Goal: Task Accomplishment & Management: Use online tool/utility

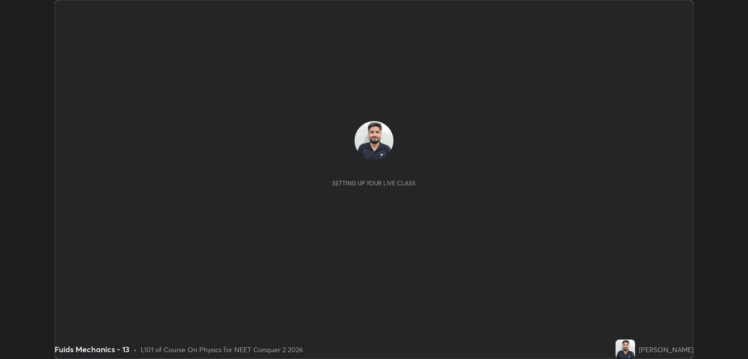
scroll to position [359, 747]
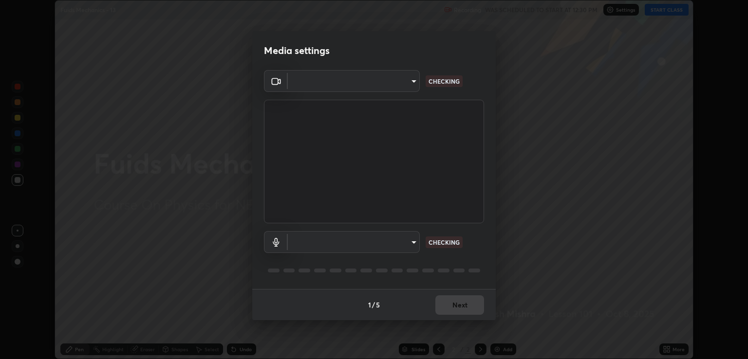
type input "ecbdbd44a66272db987f9f12271ef5319a85e28cdf2a8e5dd884bc8ad31297da"
click at [412, 240] on body "Erase all Fuids Mechanics - 13 Recording WAS SCHEDULED TO START AT 12:30 PM Set…" at bounding box center [374, 179] width 748 height 359
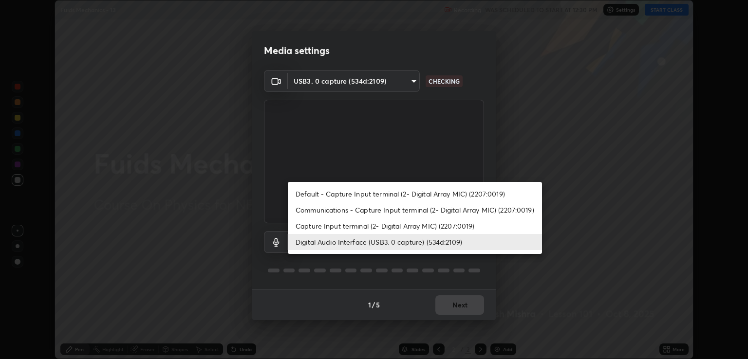
click at [411, 226] on li "Capture Input terminal (2- Digital Array MIC) (2207:0019)" at bounding box center [415, 226] width 254 height 16
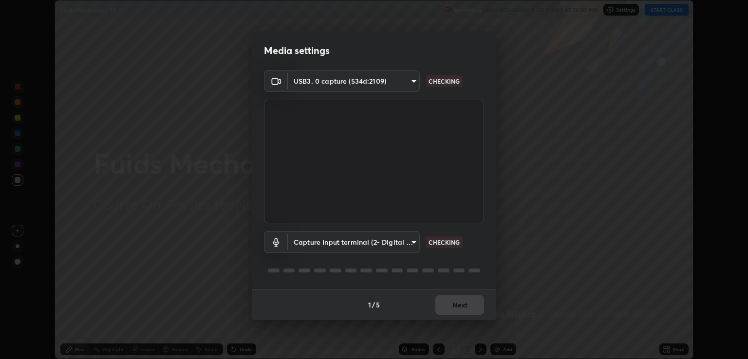
click at [401, 242] on body "Erase all Fuids Mechanics - 13 Recording WAS SCHEDULED TO START AT 12:30 PM Set…" at bounding box center [374, 179] width 748 height 359
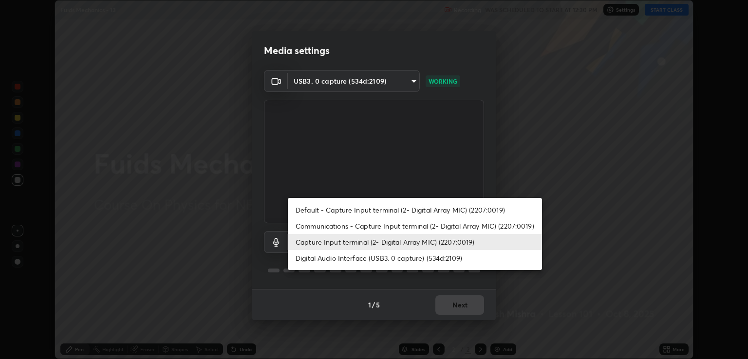
click at [400, 262] on li "Digital Audio Interface (USB3. 0 capture) (534d:2109)" at bounding box center [415, 258] width 254 height 16
type input "641fb1797ef8f9550b7f0158b383ff89036df526a4b0c4fe678c68e459c52791"
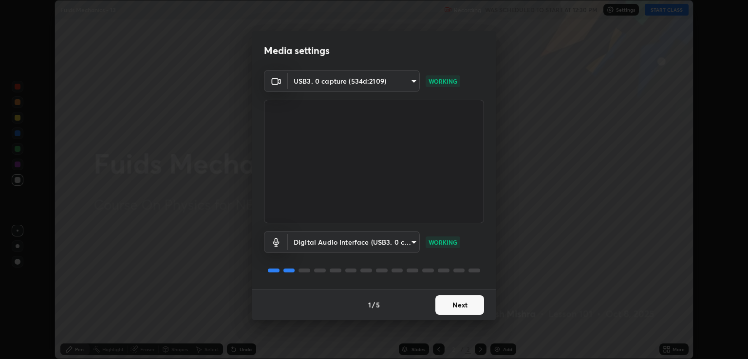
click at [453, 307] on button "Next" at bounding box center [459, 304] width 49 height 19
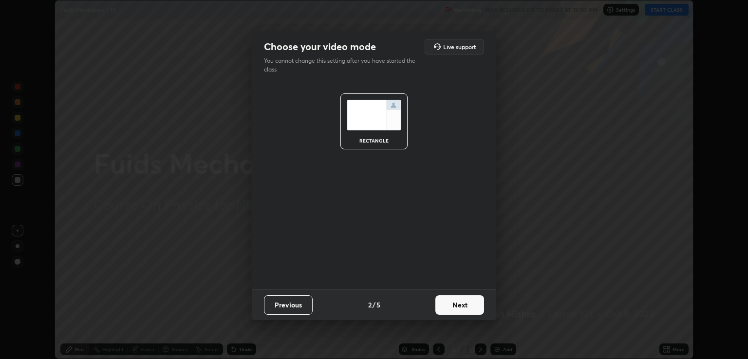
click at [458, 309] on button "Next" at bounding box center [459, 304] width 49 height 19
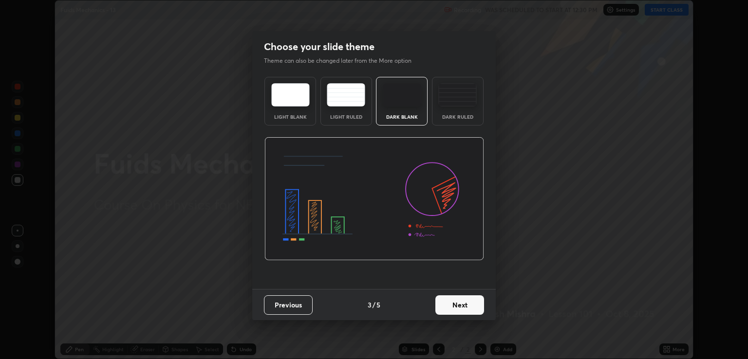
click at [465, 306] on button "Next" at bounding box center [459, 304] width 49 height 19
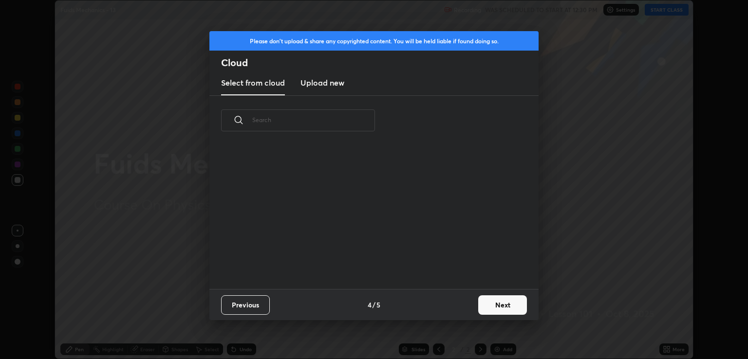
click at [490, 308] on button "Next" at bounding box center [502, 304] width 49 height 19
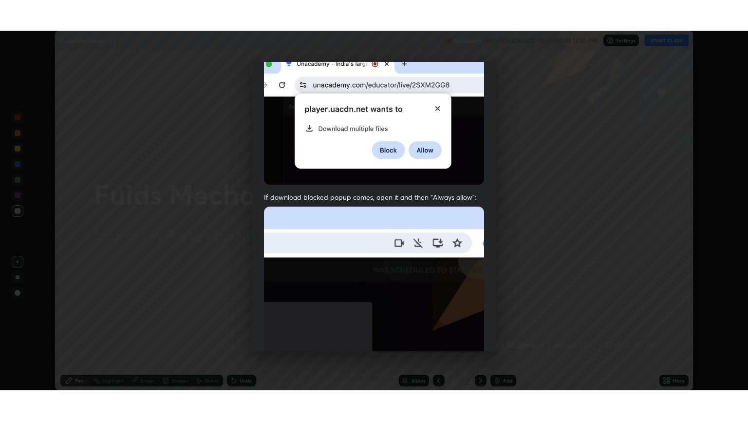
scroll to position [197, 0]
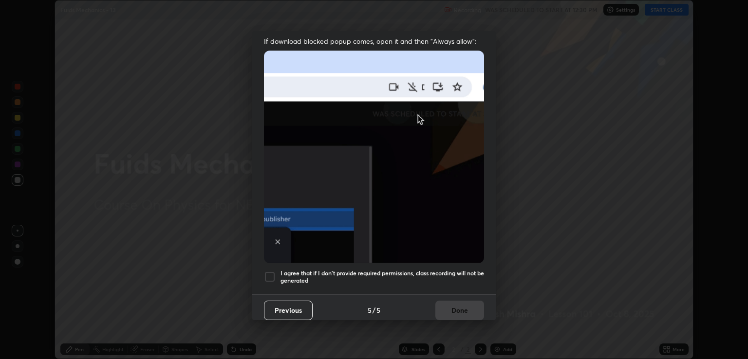
click at [410, 270] on h5 "I agree that if I don't provide required permissions, class recording will not …" at bounding box center [381, 277] width 203 height 15
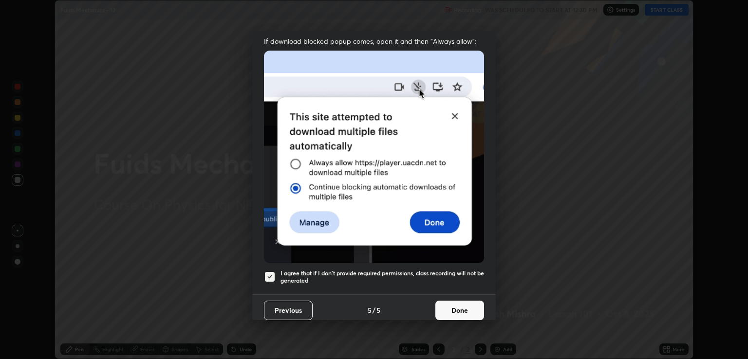
click at [435, 302] on button "Done" at bounding box center [459, 310] width 49 height 19
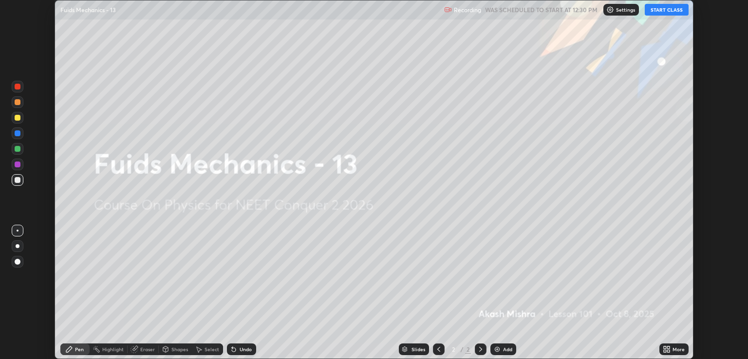
click at [656, 9] on button "START CLASS" at bounding box center [666, 10] width 44 height 12
click at [664, 348] on icon at bounding box center [664, 348] width 2 height 2
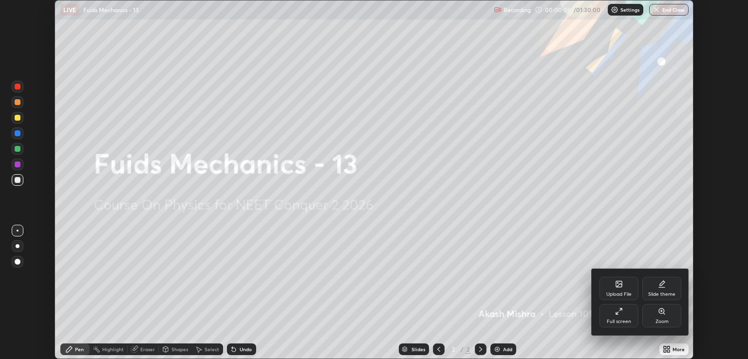
click at [613, 311] on div "Full screen" at bounding box center [618, 315] width 39 height 23
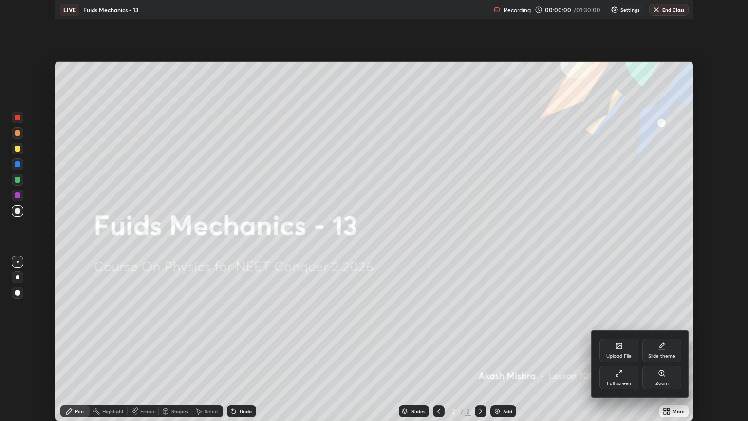
scroll to position [421, 748]
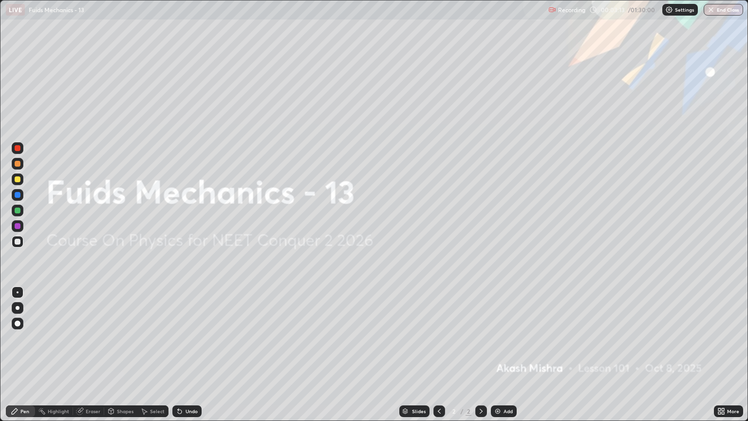
click at [509, 359] on div "Add" at bounding box center [507, 410] width 9 height 5
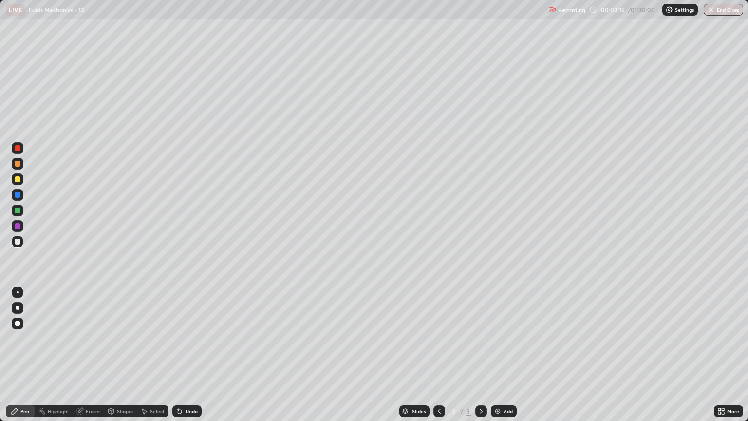
click at [19, 241] on div at bounding box center [18, 241] width 6 height 6
click at [18, 308] on div at bounding box center [18, 308] width 4 height 4
click at [185, 359] on div "Undo" at bounding box center [191, 410] width 12 height 5
click at [182, 359] on div "Undo" at bounding box center [186, 411] width 29 height 12
click at [184, 359] on div "Undo" at bounding box center [186, 411] width 29 height 12
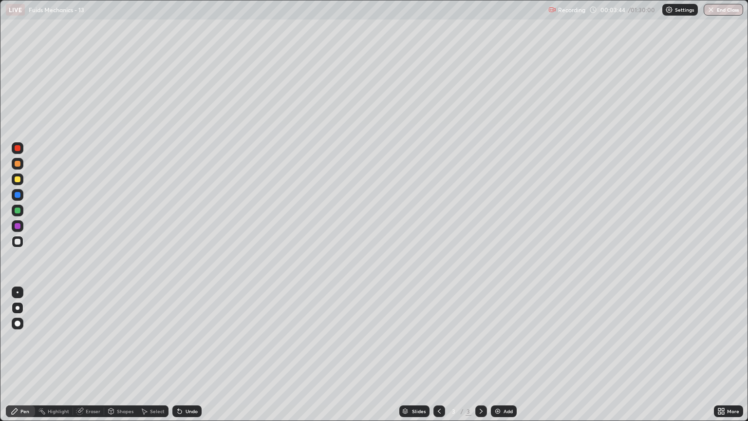
click at [22, 182] on div at bounding box center [18, 179] width 12 height 12
click at [16, 245] on div at bounding box center [18, 242] width 12 height 12
click at [19, 179] on div at bounding box center [18, 179] width 6 height 6
click at [185, 359] on div "Undo" at bounding box center [191, 410] width 12 height 5
click at [188, 359] on div "Undo" at bounding box center [191, 410] width 12 height 5
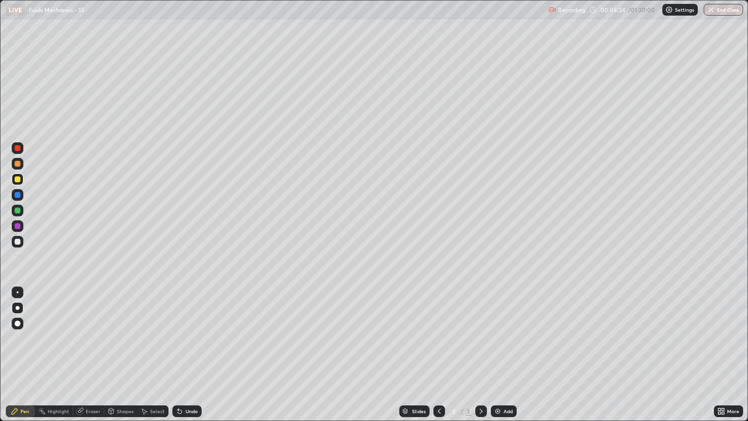
click at [17, 165] on div at bounding box center [18, 164] width 6 height 6
click at [17, 212] on div at bounding box center [18, 210] width 6 height 6
click at [15, 239] on div at bounding box center [18, 241] width 6 height 6
click at [18, 180] on div at bounding box center [18, 179] width 6 height 6
click at [21, 240] on div at bounding box center [18, 242] width 12 height 12
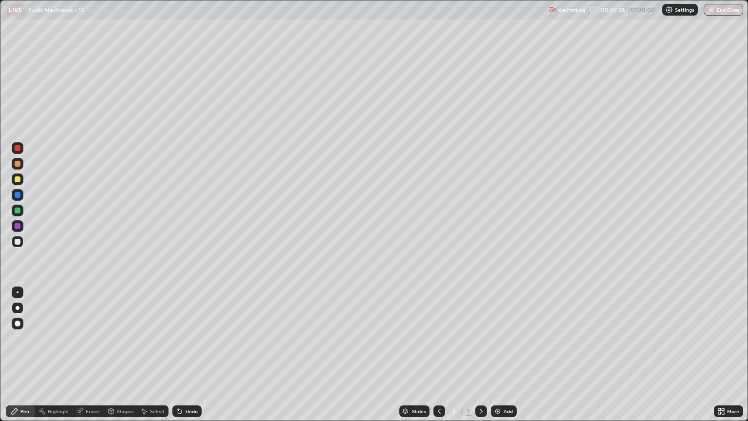
click at [20, 179] on div at bounding box center [18, 179] width 12 height 12
click at [189, 359] on div "Undo" at bounding box center [186, 411] width 29 height 12
click at [189, 359] on div "Undo" at bounding box center [191, 410] width 12 height 5
click at [192, 359] on div "Undo" at bounding box center [191, 410] width 12 height 5
click at [194, 359] on div "Undo" at bounding box center [186, 411] width 29 height 12
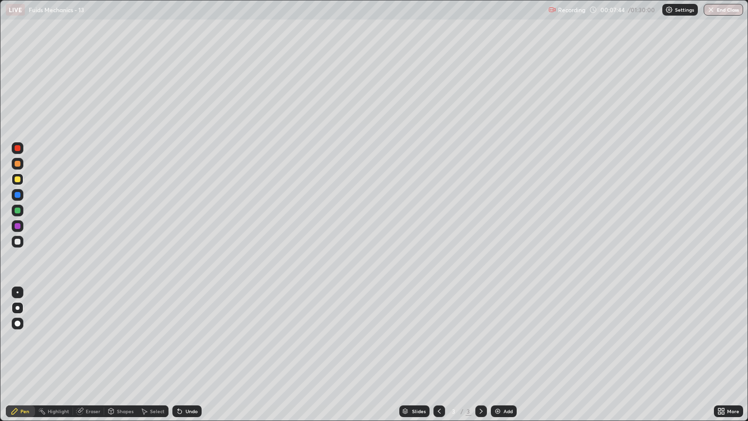
click at [19, 242] on div at bounding box center [18, 241] width 6 height 6
click at [21, 179] on div at bounding box center [18, 179] width 12 height 12
click at [506, 359] on div "Add" at bounding box center [507, 410] width 9 height 5
click at [18, 241] on div at bounding box center [18, 241] width 6 height 6
click at [186, 359] on div "Undo" at bounding box center [191, 410] width 12 height 5
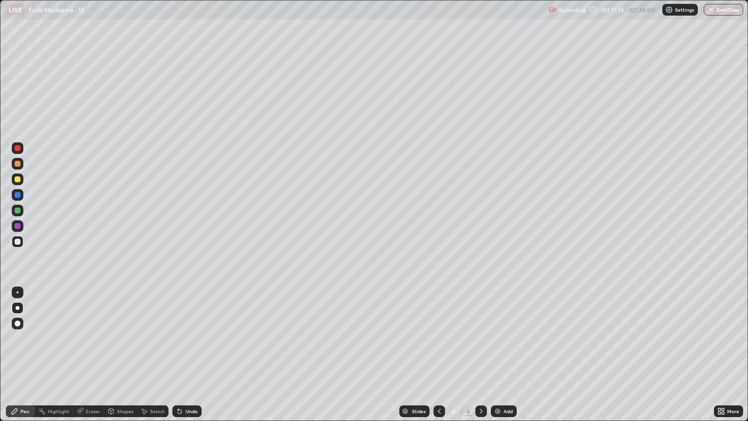
click at [19, 182] on div at bounding box center [18, 179] width 6 height 6
click at [186, 359] on div "Undo" at bounding box center [186, 411] width 29 height 12
click at [88, 359] on div "Eraser" at bounding box center [93, 410] width 15 height 5
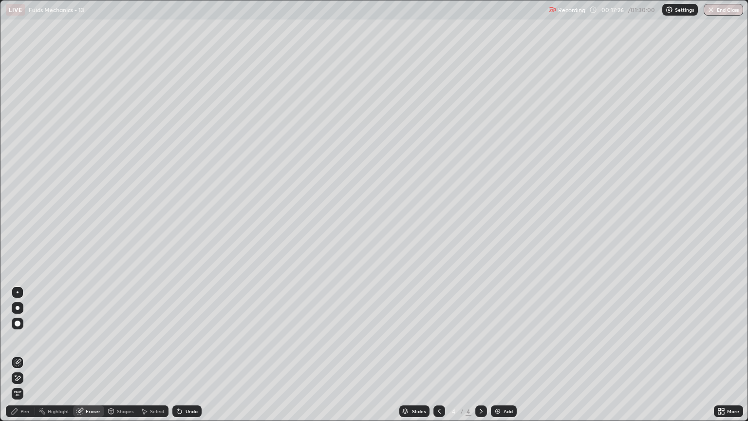
click at [29, 359] on div "Pen" at bounding box center [20, 411] width 29 height 12
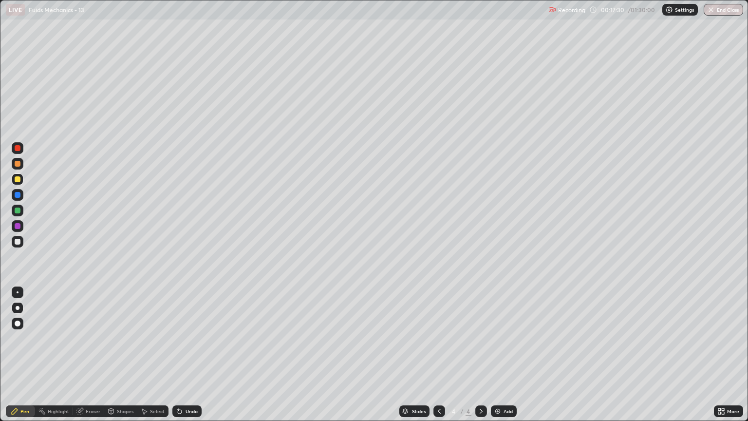
click at [17, 241] on div at bounding box center [18, 241] width 6 height 6
click at [21, 179] on div at bounding box center [18, 179] width 12 height 12
click at [0, 247] on div "Setting up your live class" at bounding box center [374, 210] width 748 height 421
click at [21, 243] on div at bounding box center [18, 242] width 12 height 12
click at [18, 180] on div at bounding box center [18, 179] width 6 height 6
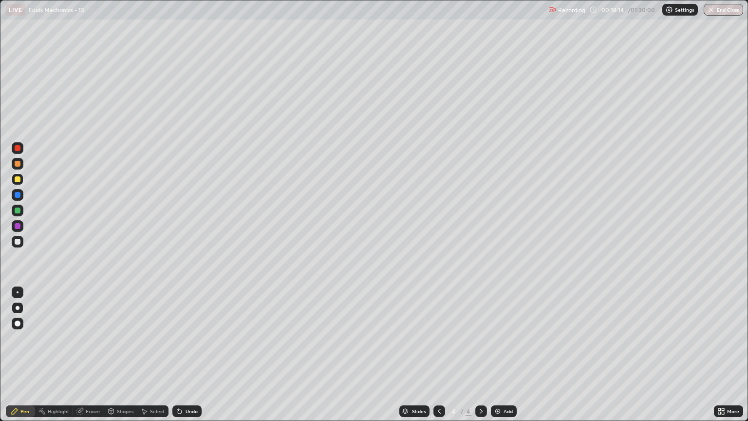
click at [93, 359] on div "Eraser" at bounding box center [93, 410] width 15 height 5
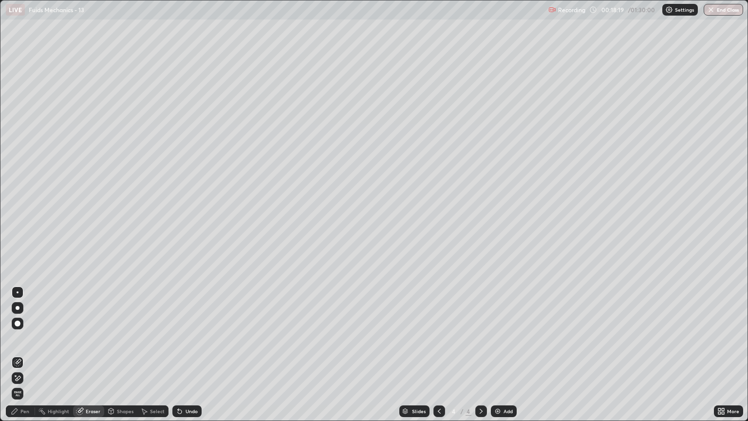
click at [23, 359] on div "Pen" at bounding box center [24, 410] width 9 height 5
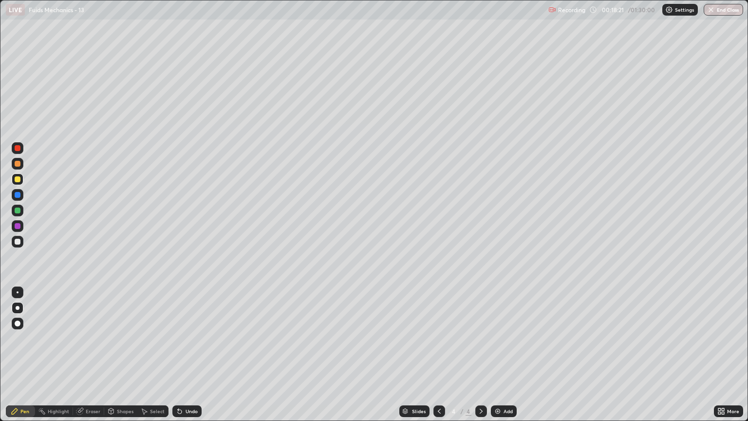
click at [18, 181] on div at bounding box center [18, 179] width 6 height 6
click at [18, 243] on div at bounding box center [18, 241] width 6 height 6
click at [18, 164] on div at bounding box center [18, 164] width 6 height 6
click at [500, 359] on div "Slides 4 / 4 Add" at bounding box center [458, 410] width 512 height 19
click at [499, 359] on div "Add" at bounding box center [504, 411] width 26 height 12
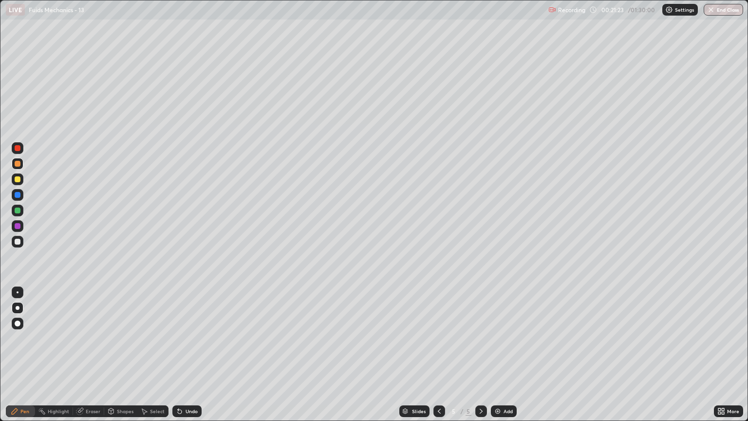
click at [22, 238] on div at bounding box center [18, 242] width 12 height 12
click at [187, 359] on div "Undo" at bounding box center [191, 410] width 12 height 5
click at [185, 359] on div "Undo" at bounding box center [191, 410] width 12 height 5
click at [186, 359] on div "Undo" at bounding box center [191, 410] width 12 height 5
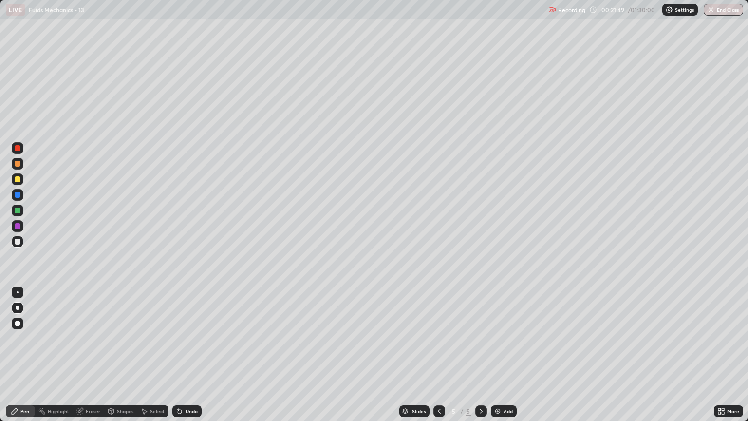
click at [20, 183] on div at bounding box center [18, 179] width 12 height 12
click at [18, 181] on div at bounding box center [18, 179] width 6 height 6
click at [188, 359] on div "Undo" at bounding box center [191, 410] width 12 height 5
click at [184, 359] on div "Undo" at bounding box center [186, 411] width 29 height 12
click at [187, 359] on div "Undo" at bounding box center [186, 411] width 29 height 12
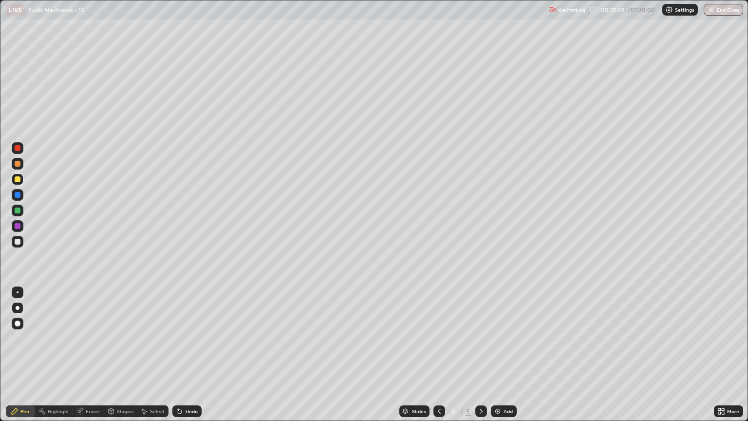
click at [188, 359] on div "Undo" at bounding box center [186, 411] width 29 height 12
click at [189, 359] on div "Undo" at bounding box center [191, 410] width 12 height 5
click at [193, 359] on div "Undo" at bounding box center [191, 410] width 12 height 5
click at [191, 359] on div "Undo" at bounding box center [191, 410] width 12 height 5
click at [199, 359] on div "Undo" at bounding box center [186, 411] width 29 height 12
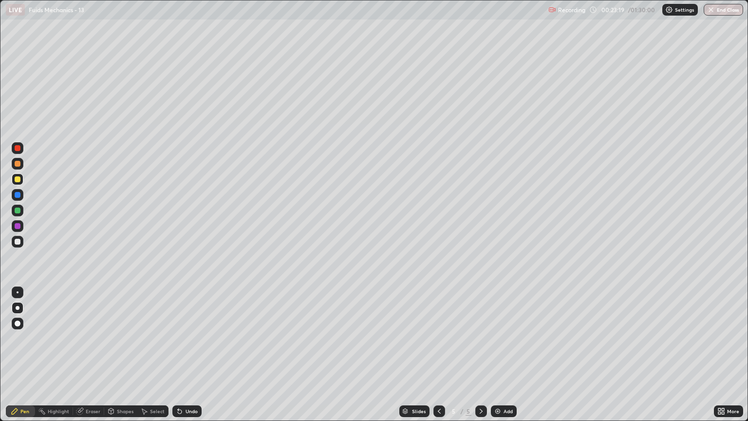
click at [97, 359] on div "Eraser" at bounding box center [93, 410] width 15 height 5
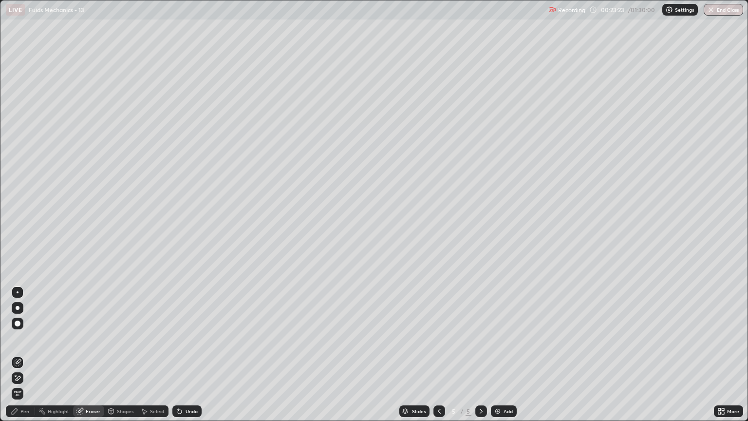
click at [25, 359] on div "Pen" at bounding box center [24, 410] width 9 height 5
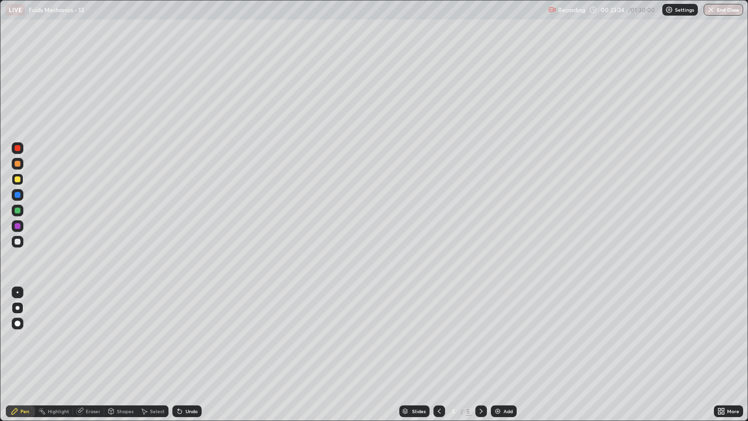
click at [18, 241] on div at bounding box center [18, 241] width 6 height 6
click at [197, 359] on div "Undo" at bounding box center [186, 411] width 29 height 12
click at [195, 359] on div "Undo" at bounding box center [186, 411] width 29 height 12
click at [18, 179] on div at bounding box center [18, 179] width 6 height 6
click at [189, 359] on div "Undo" at bounding box center [186, 411] width 29 height 12
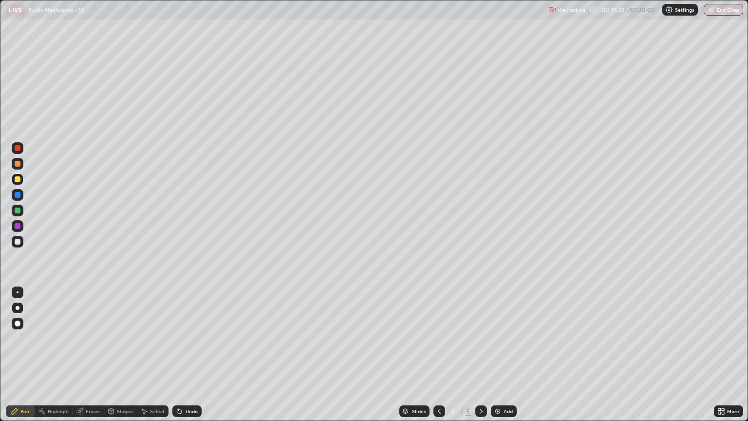
click at [17, 241] on div at bounding box center [18, 241] width 6 height 6
click at [18, 179] on div at bounding box center [18, 179] width 6 height 6
click at [16, 240] on div at bounding box center [18, 241] width 6 height 6
click at [18, 179] on div at bounding box center [18, 179] width 6 height 6
click at [19, 181] on div at bounding box center [18, 179] width 6 height 6
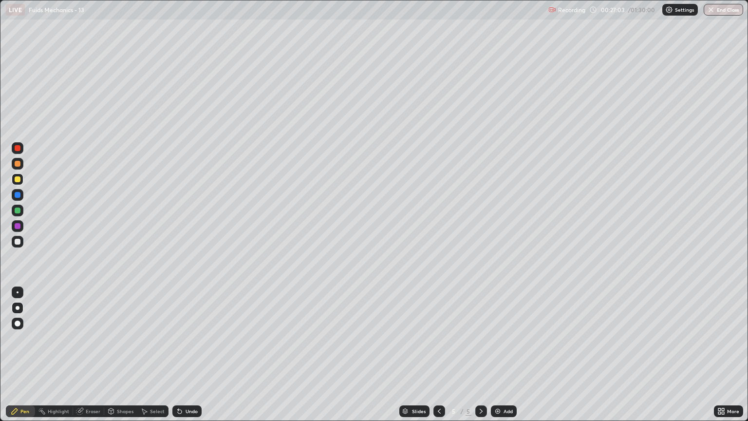
click at [19, 239] on div at bounding box center [18, 241] width 6 height 6
click at [183, 359] on div "Undo" at bounding box center [186, 411] width 29 height 12
click at [181, 359] on icon at bounding box center [180, 411] width 8 height 8
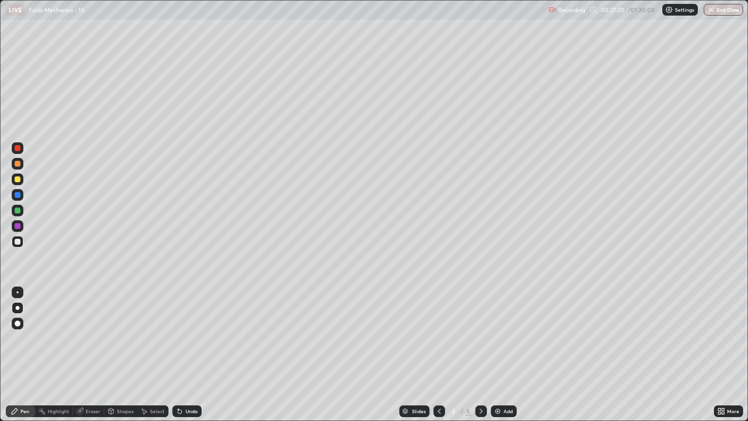
click at [178, 359] on icon at bounding box center [180, 411] width 4 height 4
click at [180, 359] on icon at bounding box center [180, 411] width 4 height 4
click at [179, 359] on icon at bounding box center [180, 411] width 4 height 4
click at [180, 359] on icon at bounding box center [180, 411] width 4 height 4
click at [179, 359] on icon at bounding box center [180, 411] width 4 height 4
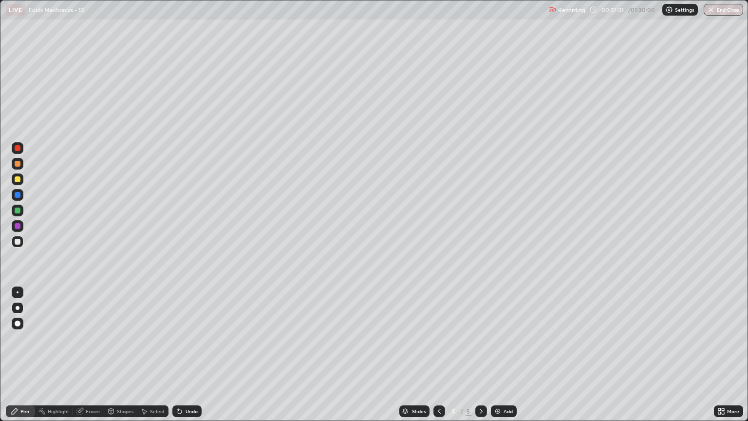
click at [178, 359] on icon at bounding box center [180, 411] width 4 height 4
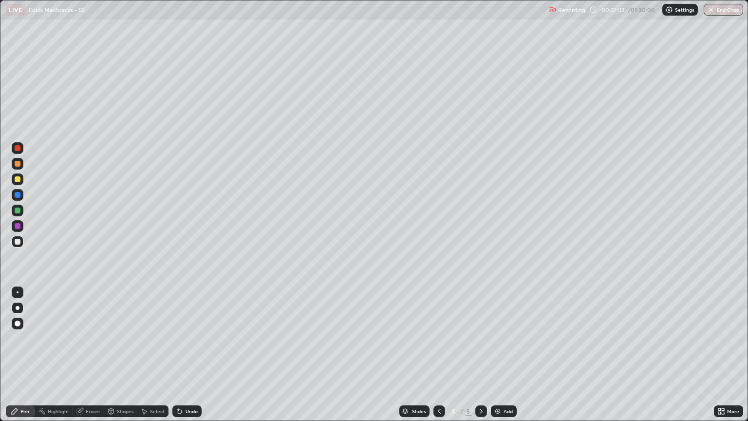
click at [179, 359] on icon at bounding box center [180, 411] width 4 height 4
click at [178, 359] on icon at bounding box center [180, 411] width 4 height 4
click at [178, 359] on div "Undo" at bounding box center [186, 411] width 29 height 12
click at [179, 359] on div "Undo" at bounding box center [186, 411] width 29 height 12
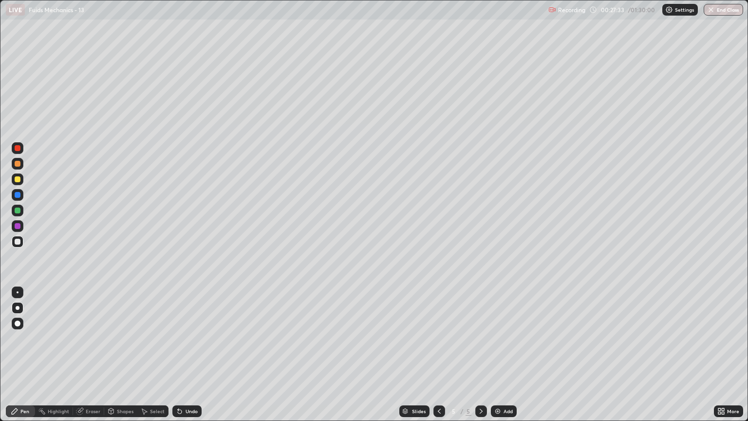
click at [179, 359] on icon at bounding box center [180, 411] width 8 height 8
click at [178, 359] on icon at bounding box center [180, 411] width 8 height 8
click at [179, 359] on icon at bounding box center [180, 411] width 8 height 8
click at [179, 359] on div "Undo" at bounding box center [186, 411] width 29 height 12
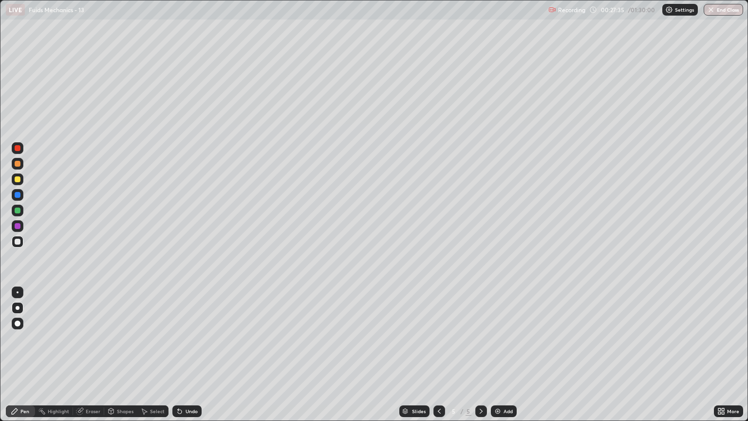
click at [179, 359] on div "Undo" at bounding box center [186, 411] width 29 height 12
click at [21, 179] on div at bounding box center [18, 179] width 12 height 12
click at [185, 359] on div "Undo" at bounding box center [191, 410] width 12 height 5
click at [183, 359] on div "Undo" at bounding box center [186, 411] width 29 height 12
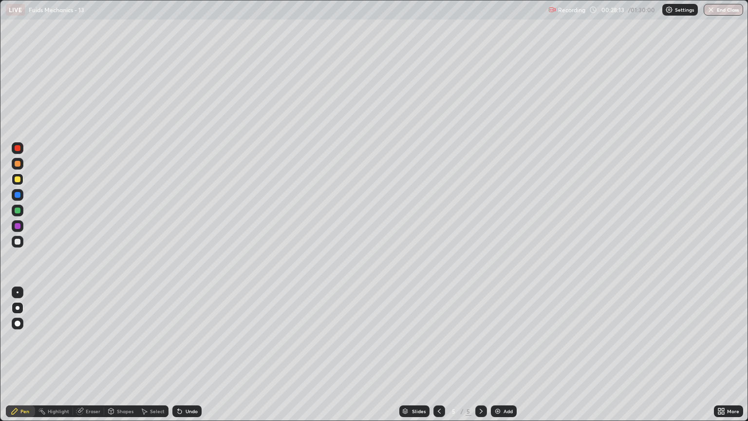
click at [178, 359] on icon at bounding box center [180, 411] width 4 height 4
click at [185, 359] on div "Undo" at bounding box center [191, 410] width 12 height 5
click at [182, 359] on icon at bounding box center [180, 411] width 8 height 8
click at [184, 359] on div "Undo" at bounding box center [186, 411] width 29 height 12
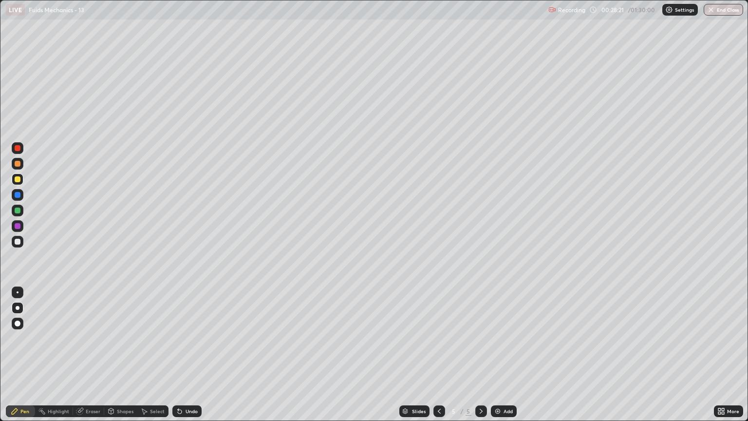
click at [185, 359] on div "Undo" at bounding box center [186, 411] width 29 height 12
click at [184, 359] on div "Undo" at bounding box center [186, 411] width 29 height 12
click at [179, 359] on div "Undo" at bounding box center [186, 411] width 29 height 12
click at [185, 359] on div "Undo" at bounding box center [191, 410] width 12 height 5
click at [186, 359] on div "Undo" at bounding box center [191, 410] width 12 height 5
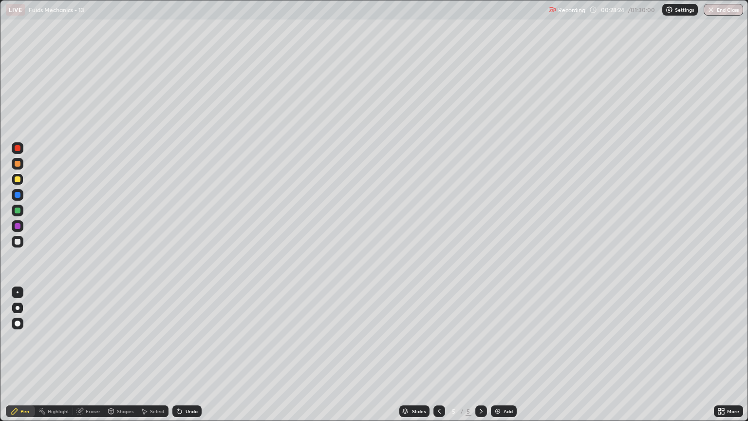
click at [185, 359] on div "Undo" at bounding box center [191, 410] width 12 height 5
click at [183, 359] on div "Undo" at bounding box center [186, 411] width 29 height 12
click at [186, 359] on div "Undo" at bounding box center [186, 411] width 29 height 12
click at [184, 359] on div "Undo" at bounding box center [186, 411] width 29 height 12
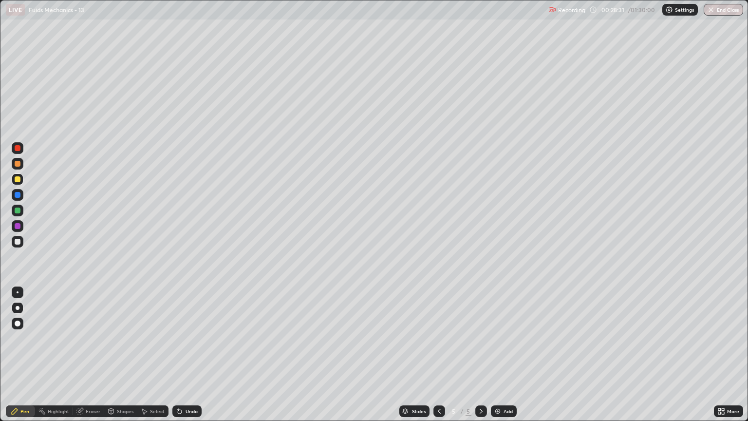
click at [183, 359] on div "Undo" at bounding box center [186, 411] width 29 height 12
click at [181, 359] on icon at bounding box center [180, 411] width 8 height 8
click at [179, 359] on div "Undo" at bounding box center [184, 410] width 33 height 19
click at [191, 359] on div "Undo" at bounding box center [191, 410] width 12 height 5
click at [438, 359] on icon at bounding box center [439, 411] width 8 height 8
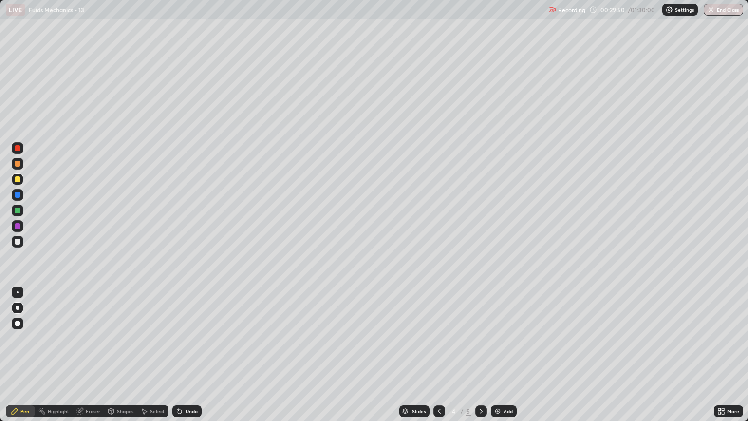
click at [438, 359] on icon at bounding box center [439, 411] width 8 height 8
click at [479, 359] on icon at bounding box center [481, 411] width 8 height 8
click at [439, 359] on icon at bounding box center [439, 410] width 3 height 5
click at [479, 359] on icon at bounding box center [481, 411] width 8 height 8
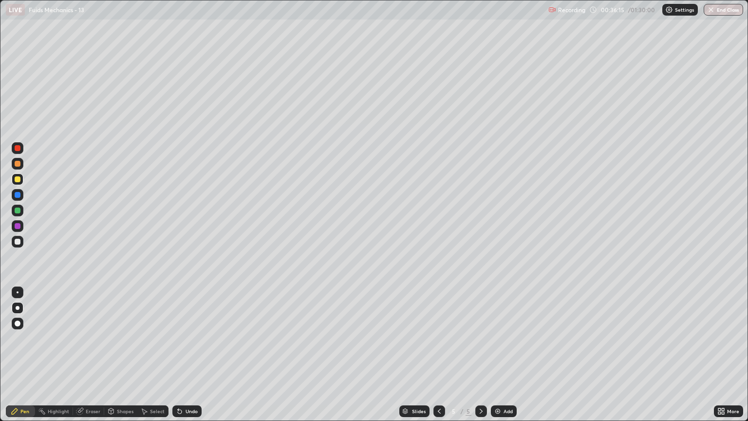
click at [504, 359] on div "Add" at bounding box center [507, 410] width 9 height 5
click at [192, 359] on div "Undo" at bounding box center [186, 411] width 29 height 12
click at [188, 359] on div "Undo" at bounding box center [191, 410] width 12 height 5
click at [15, 209] on div at bounding box center [18, 210] width 6 height 6
click at [18, 181] on div at bounding box center [18, 179] width 6 height 6
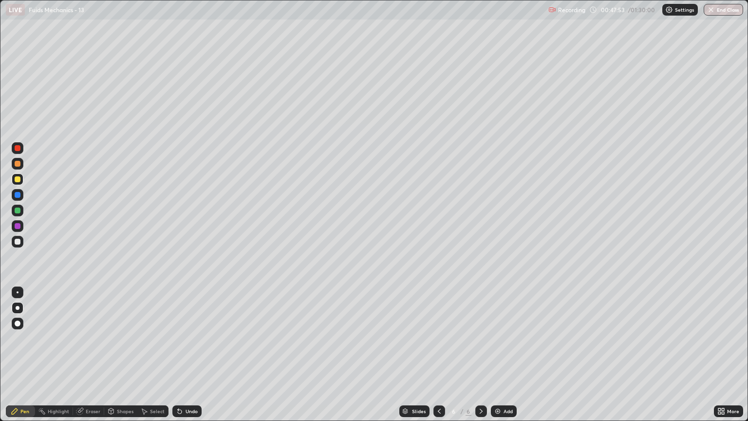
click at [18, 242] on div at bounding box center [18, 241] width 6 height 6
click at [501, 359] on div "Add" at bounding box center [504, 411] width 26 height 12
click at [20, 244] on div at bounding box center [18, 242] width 12 height 12
click at [18, 237] on div at bounding box center [18, 242] width 12 height 12
click at [412, 359] on div "Slides" at bounding box center [419, 410] width 14 height 5
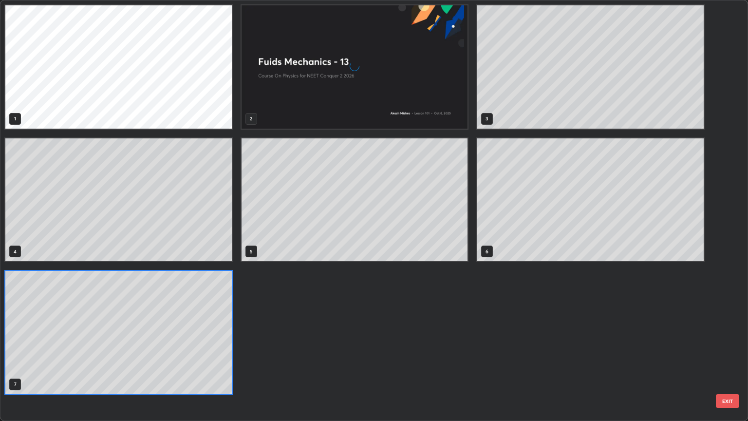
scroll to position [417, 742]
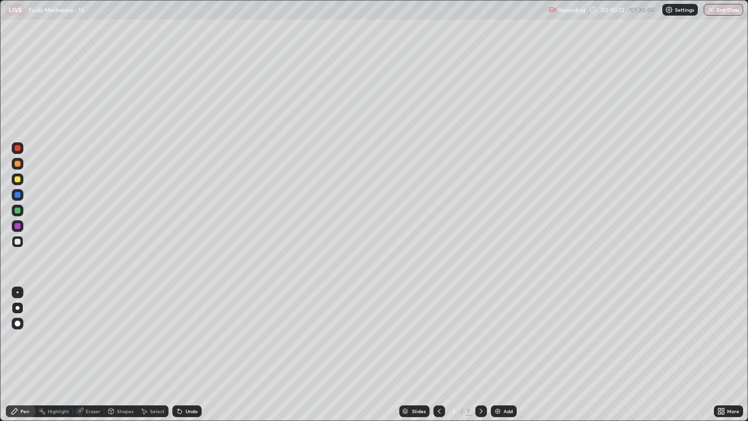
click at [417, 359] on div "Slides" at bounding box center [419, 410] width 14 height 5
click at [18, 243] on div at bounding box center [18, 241] width 6 height 6
click at [22, 178] on div at bounding box center [18, 179] width 12 height 12
click at [19, 240] on div at bounding box center [18, 241] width 6 height 6
click at [19, 243] on div at bounding box center [18, 241] width 6 height 6
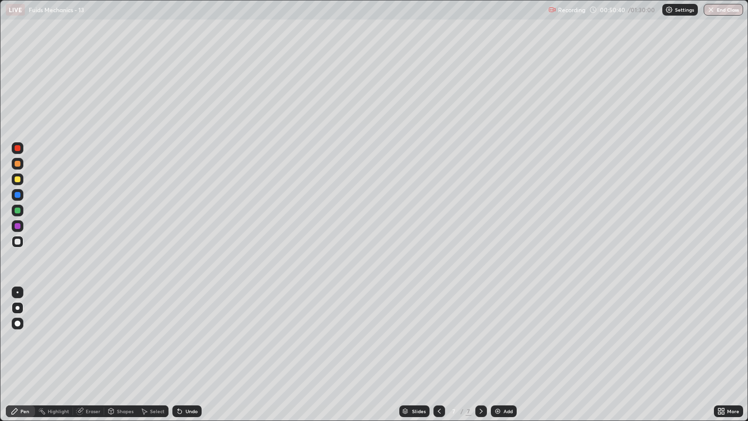
click at [17, 180] on div at bounding box center [18, 179] width 6 height 6
click at [19, 239] on div at bounding box center [18, 241] width 6 height 6
click at [185, 359] on div "Undo" at bounding box center [191, 410] width 12 height 5
click at [18, 182] on div at bounding box center [18, 179] width 6 height 6
click at [188, 359] on div "Undo" at bounding box center [191, 410] width 12 height 5
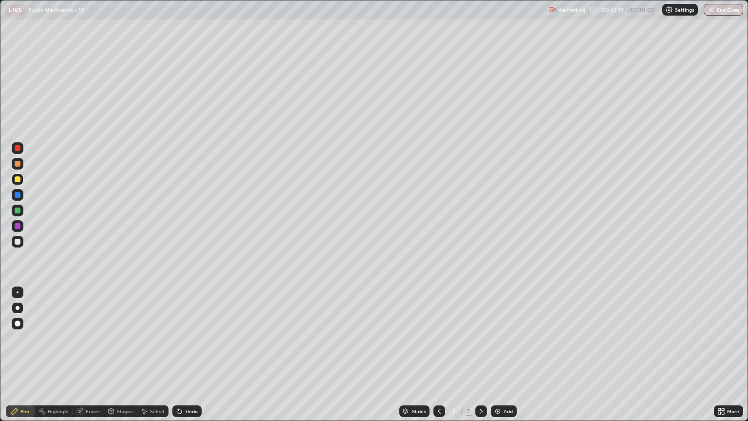
click at [187, 359] on div "Undo" at bounding box center [186, 411] width 29 height 12
click at [185, 359] on div "Undo" at bounding box center [186, 411] width 29 height 12
click at [186, 359] on div "Undo" at bounding box center [186, 411] width 29 height 12
click at [185, 359] on div "Undo" at bounding box center [191, 410] width 12 height 5
click at [189, 359] on div "Undo" at bounding box center [186, 411] width 29 height 12
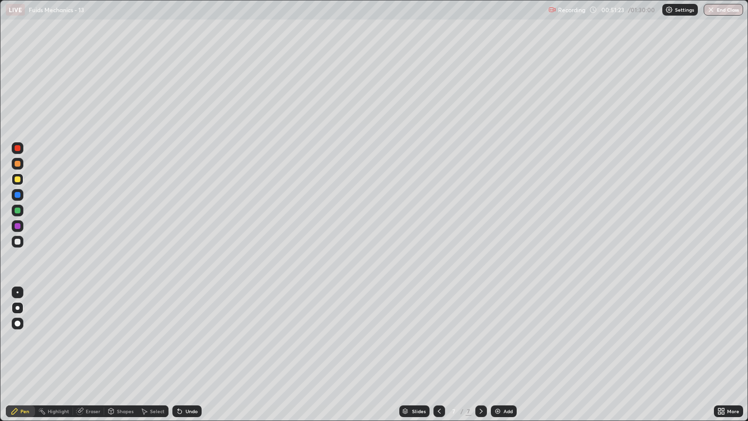
click at [190, 359] on div "Undo" at bounding box center [186, 411] width 29 height 12
click at [189, 359] on div "Undo" at bounding box center [186, 411] width 29 height 12
click at [188, 359] on div "Undo" at bounding box center [186, 411] width 29 height 12
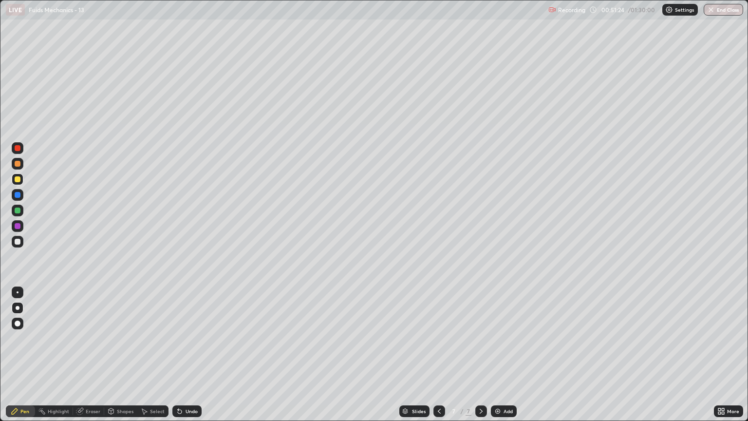
click at [190, 359] on div "Undo" at bounding box center [186, 411] width 29 height 12
click at [19, 149] on div at bounding box center [18, 148] width 6 height 6
click at [18, 179] on div at bounding box center [18, 179] width 6 height 6
click at [19, 212] on div at bounding box center [18, 210] width 6 height 6
click at [18, 292] on div at bounding box center [18, 292] width 2 height 2
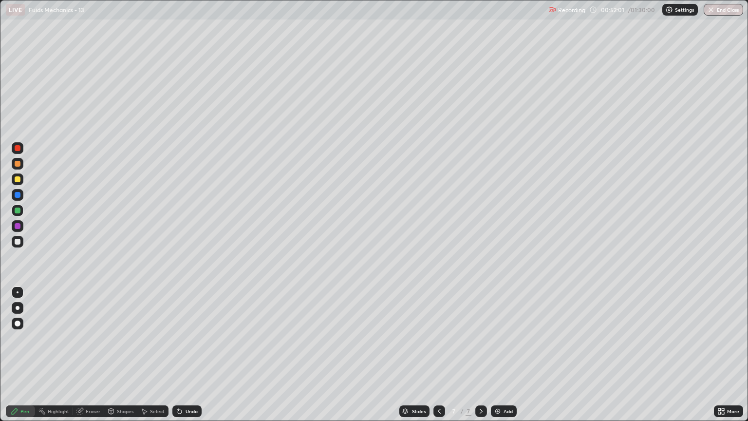
click at [18, 211] on div at bounding box center [18, 210] width 6 height 6
click at [19, 178] on div at bounding box center [18, 179] width 6 height 6
click at [16, 242] on div at bounding box center [18, 241] width 6 height 6
click at [19, 165] on div at bounding box center [18, 164] width 6 height 6
click at [17, 212] on div at bounding box center [18, 210] width 6 height 6
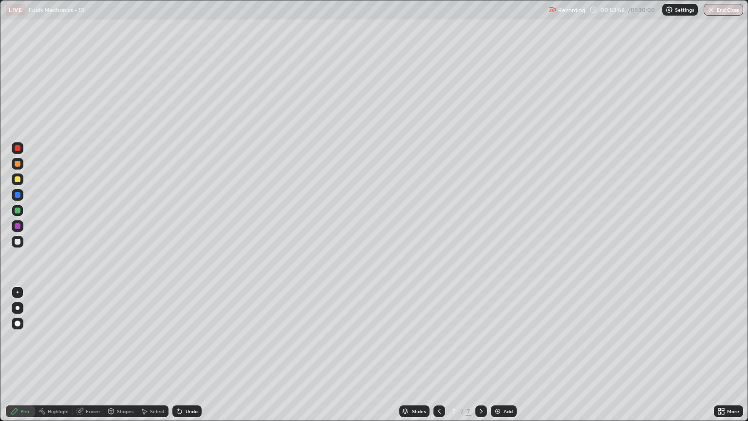
click at [19, 181] on div at bounding box center [18, 179] width 6 height 6
click at [18, 308] on div at bounding box center [18, 308] width 4 height 4
click at [21, 195] on div at bounding box center [18, 195] width 12 height 12
click at [197, 359] on div "Undo" at bounding box center [186, 411] width 29 height 12
click at [195, 359] on div "Undo" at bounding box center [186, 411] width 29 height 12
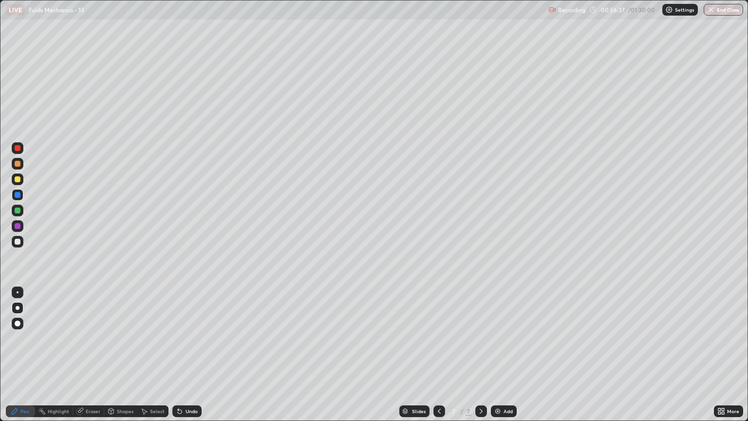
click at [195, 359] on div "Undo" at bounding box center [186, 411] width 29 height 12
click at [196, 359] on div "Undo" at bounding box center [191, 410] width 12 height 5
click at [200, 359] on div "Undo" at bounding box center [186, 411] width 29 height 12
click at [199, 359] on div "Undo" at bounding box center [186, 411] width 29 height 12
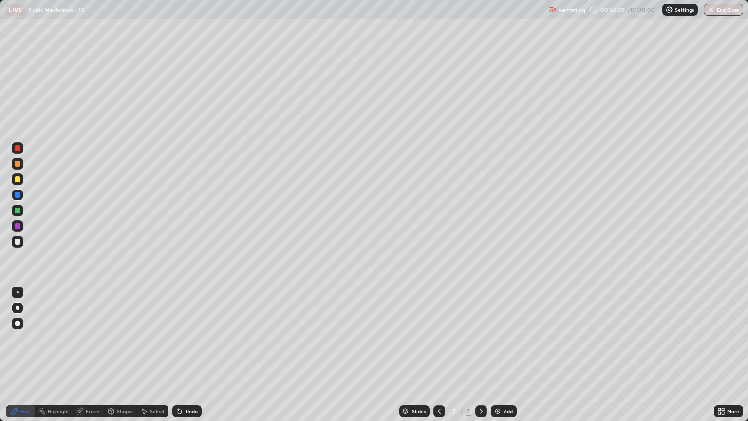
click at [186, 359] on div "Undo" at bounding box center [191, 410] width 12 height 5
click at [500, 359] on div "Add" at bounding box center [504, 411] width 26 height 12
click at [21, 242] on div at bounding box center [18, 242] width 12 height 12
click at [19, 180] on div at bounding box center [18, 179] width 6 height 6
click at [21, 244] on div at bounding box center [18, 242] width 12 height 12
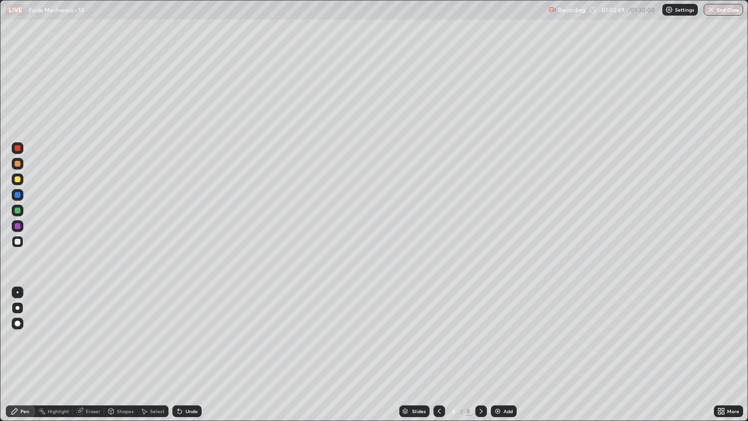
click at [180, 359] on icon at bounding box center [180, 411] width 4 height 4
click at [185, 359] on div "Undo" at bounding box center [191, 410] width 12 height 5
click at [125, 359] on div "Shapes" at bounding box center [125, 410] width 17 height 5
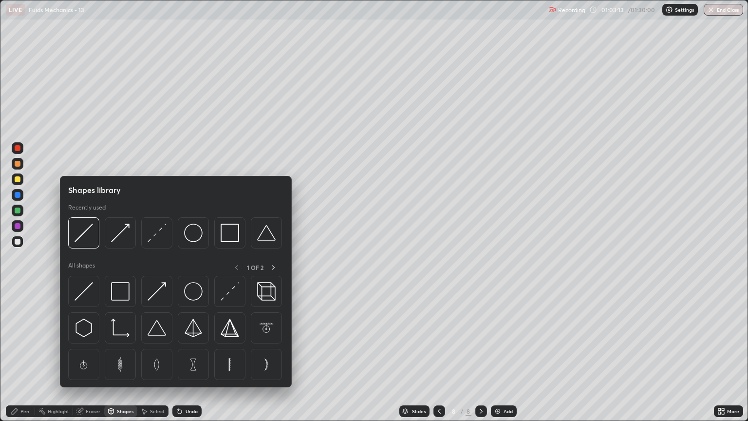
click at [26, 359] on div "Pen" at bounding box center [24, 410] width 9 height 5
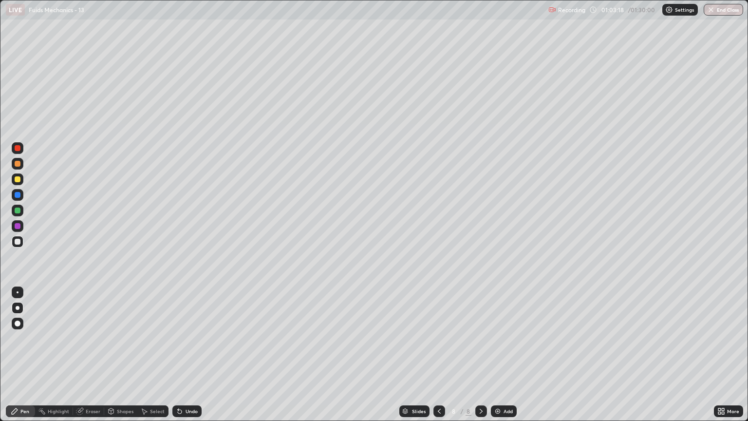
click at [189, 359] on div "Undo" at bounding box center [191, 410] width 12 height 5
click at [20, 180] on div at bounding box center [18, 179] width 12 height 12
click at [125, 359] on div "Shapes" at bounding box center [125, 410] width 17 height 5
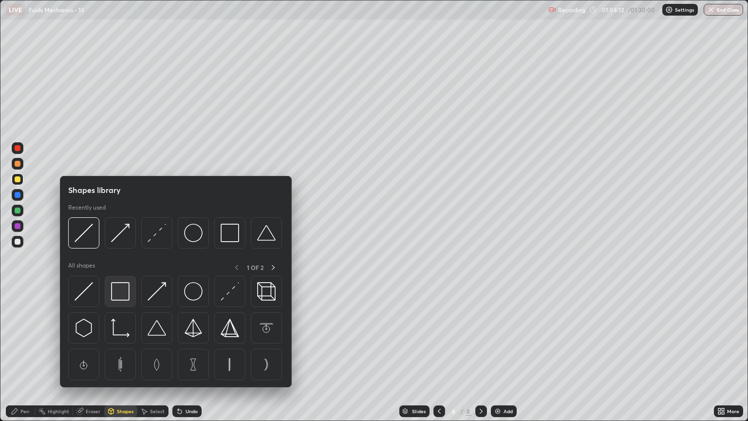
click at [122, 288] on img at bounding box center [120, 291] width 18 height 18
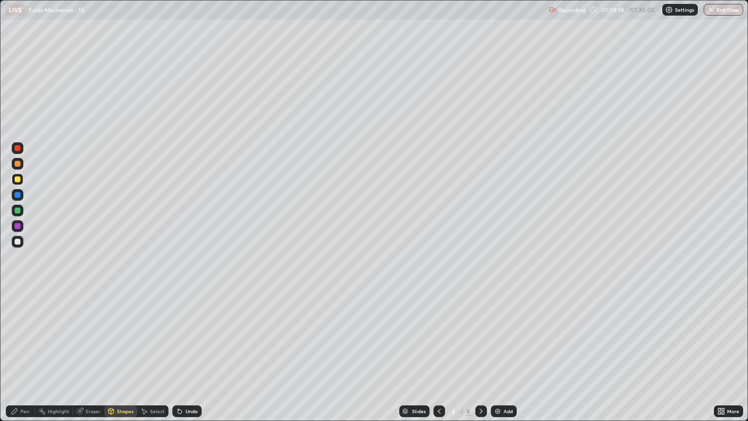
click at [25, 359] on div "Pen" at bounding box center [24, 410] width 9 height 5
click at [18, 245] on div at bounding box center [18, 242] width 12 height 12
click at [16, 210] on div at bounding box center [18, 210] width 6 height 6
click at [438, 359] on icon at bounding box center [439, 411] width 8 height 8
click at [479, 359] on icon at bounding box center [481, 411] width 8 height 8
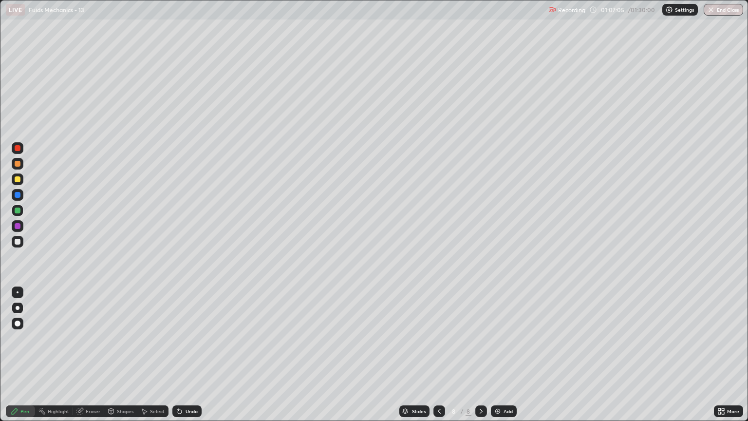
click at [21, 242] on div at bounding box center [18, 242] width 12 height 12
click at [16, 181] on div at bounding box center [18, 179] width 6 height 6
click at [19, 239] on div at bounding box center [18, 241] width 6 height 6
click at [18, 164] on div at bounding box center [18, 164] width 6 height 6
click at [505, 359] on div "Add" at bounding box center [507, 410] width 9 height 5
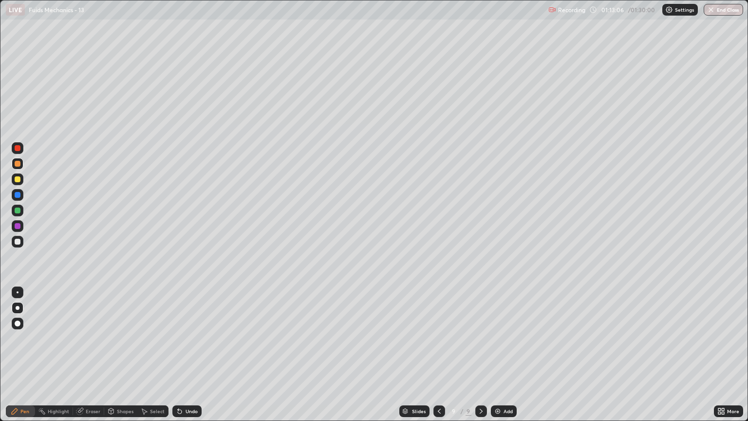
click at [438, 359] on icon at bounding box center [439, 411] width 8 height 8
click at [481, 359] on icon at bounding box center [481, 411] width 8 height 8
click at [19, 241] on div at bounding box center [18, 241] width 6 height 6
click at [18, 179] on div at bounding box center [18, 179] width 6 height 6
click at [22, 242] on div at bounding box center [18, 242] width 12 height 12
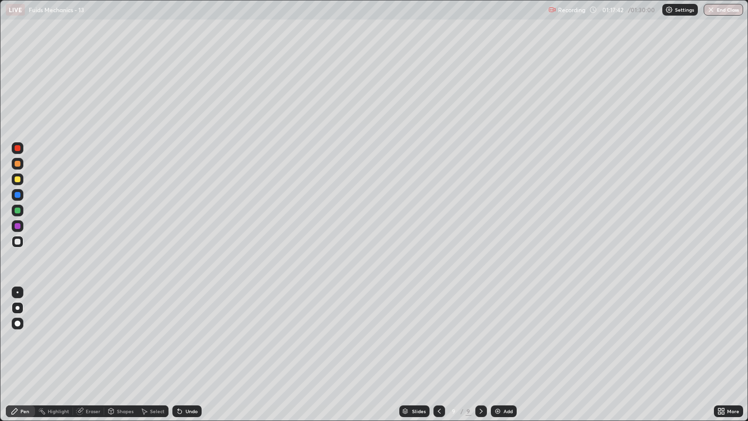
click at [18, 179] on div at bounding box center [18, 179] width 6 height 6
click at [185, 359] on div "Undo" at bounding box center [191, 410] width 12 height 5
click at [188, 359] on div "Undo" at bounding box center [191, 410] width 12 height 5
click at [21, 241] on div at bounding box center [18, 242] width 12 height 12
click at [20, 164] on div at bounding box center [18, 164] width 6 height 6
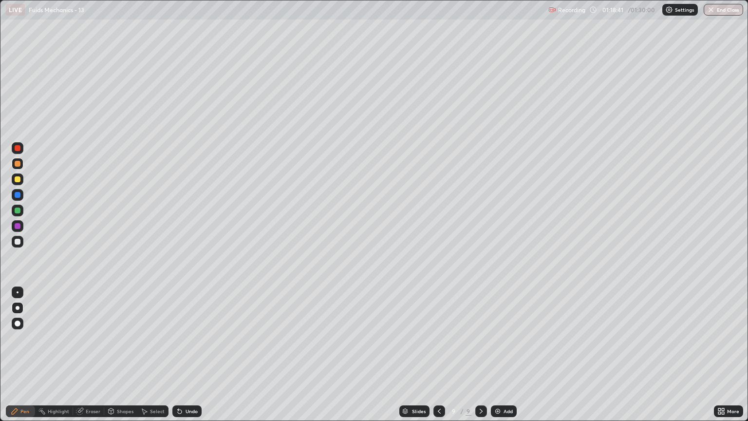
click at [18, 214] on div at bounding box center [18, 210] width 12 height 12
click at [20, 244] on div at bounding box center [18, 242] width 12 height 12
click at [189, 359] on div "Undo" at bounding box center [191, 410] width 12 height 5
click at [186, 359] on div "Undo" at bounding box center [191, 410] width 12 height 5
click at [19, 243] on div at bounding box center [18, 241] width 6 height 6
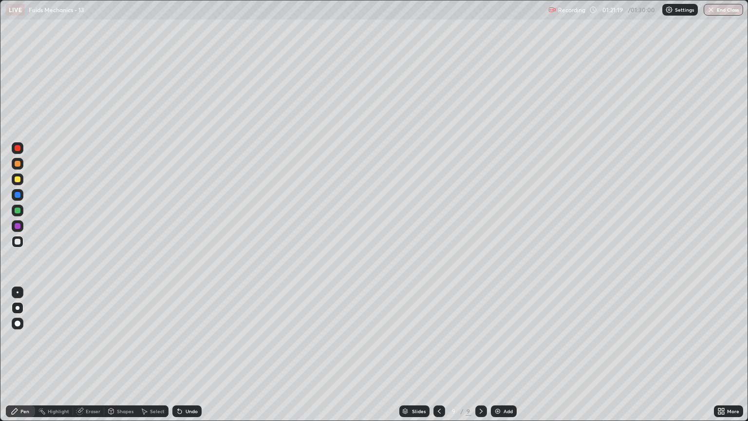
click at [188, 359] on div "Undo" at bounding box center [186, 411] width 29 height 12
click at [18, 182] on div at bounding box center [18, 179] width 6 height 6
click at [91, 359] on div "Eraser" at bounding box center [93, 410] width 15 height 5
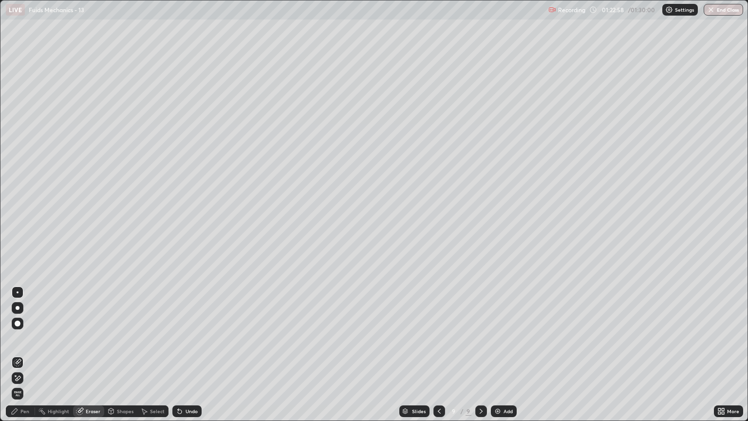
click at [23, 359] on div "Pen" at bounding box center [24, 410] width 9 height 5
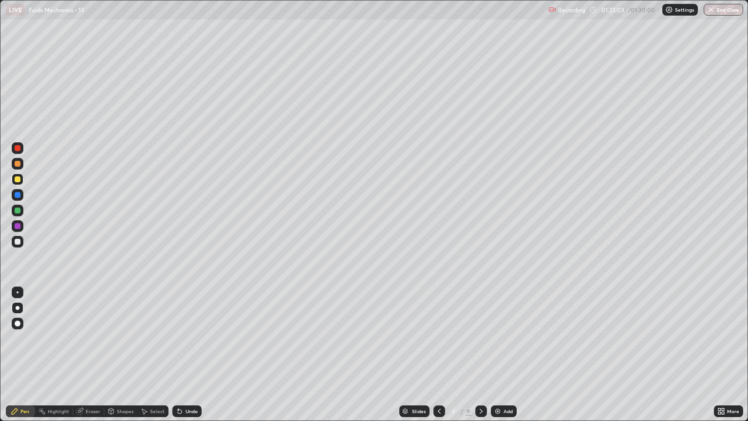
click at [179, 359] on icon at bounding box center [180, 411] width 8 height 8
click at [503, 359] on div "Add" at bounding box center [507, 410] width 9 height 5
click at [21, 241] on div at bounding box center [18, 242] width 12 height 12
click at [196, 359] on div "Undo" at bounding box center [191, 410] width 12 height 5
click at [197, 359] on div "Undo" at bounding box center [186, 411] width 29 height 12
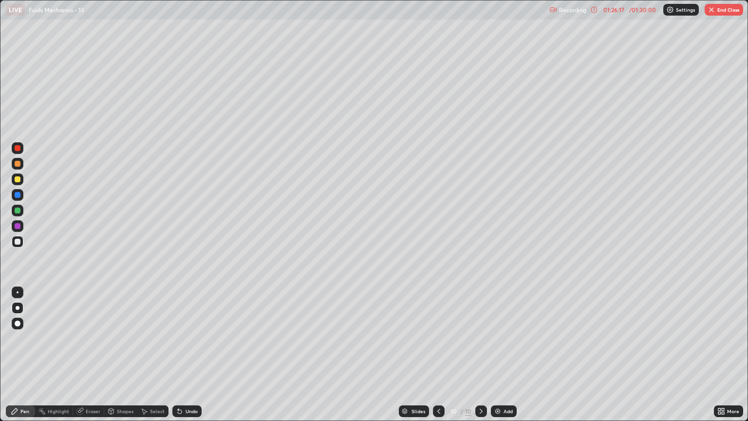
click at [199, 359] on div "Undo" at bounding box center [186, 411] width 29 height 12
click at [20, 181] on div at bounding box center [18, 179] width 6 height 6
click at [712, 4] on button "End Class" at bounding box center [723, 10] width 38 height 12
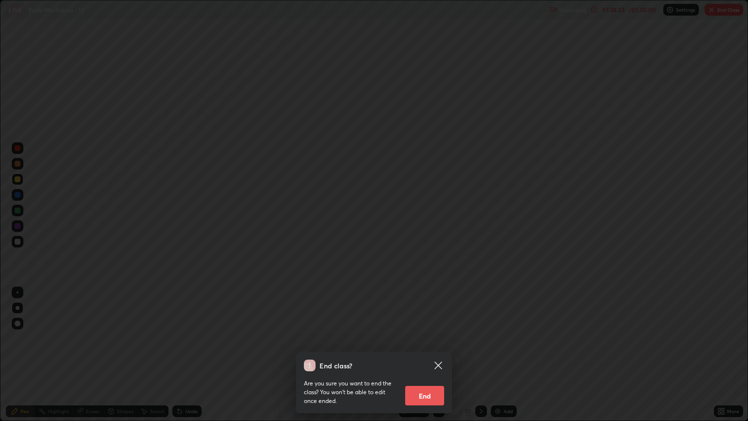
click at [430, 359] on button "End" at bounding box center [424, 394] width 39 height 19
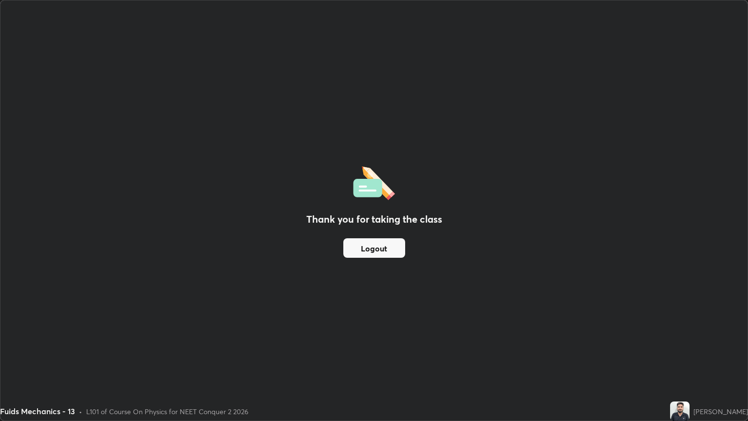
click at [355, 242] on button "Logout" at bounding box center [374, 247] width 62 height 19
